Goal: Obtain resource: Obtain resource

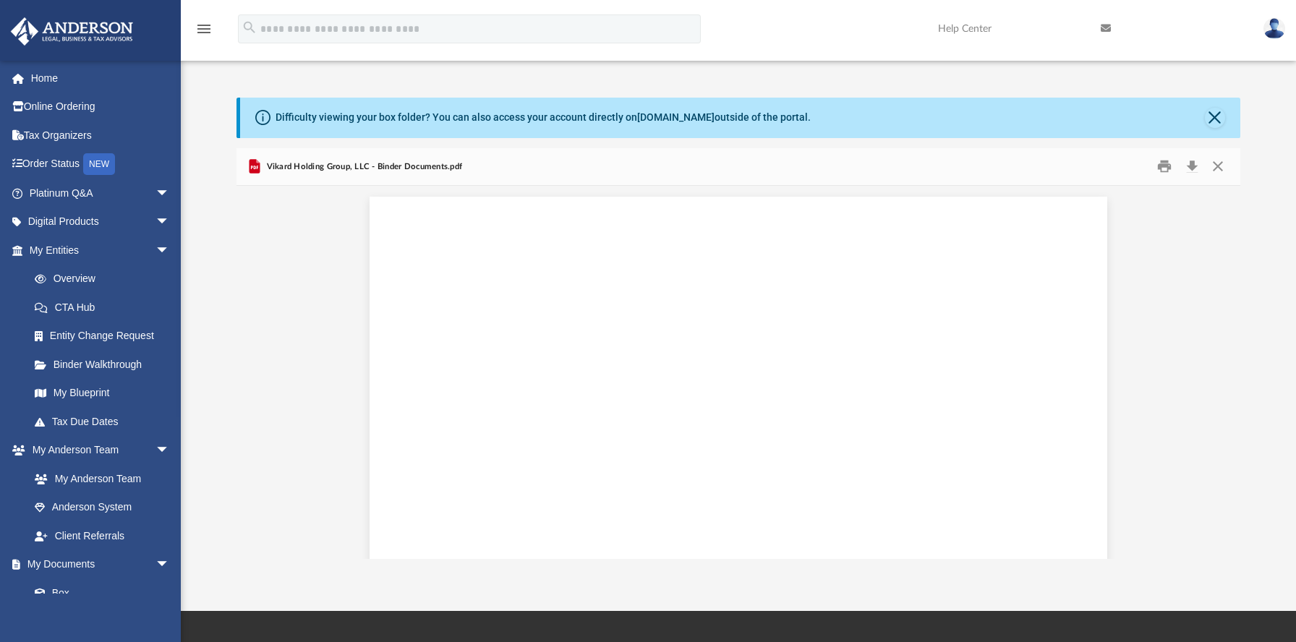
scroll to position [328, 1003]
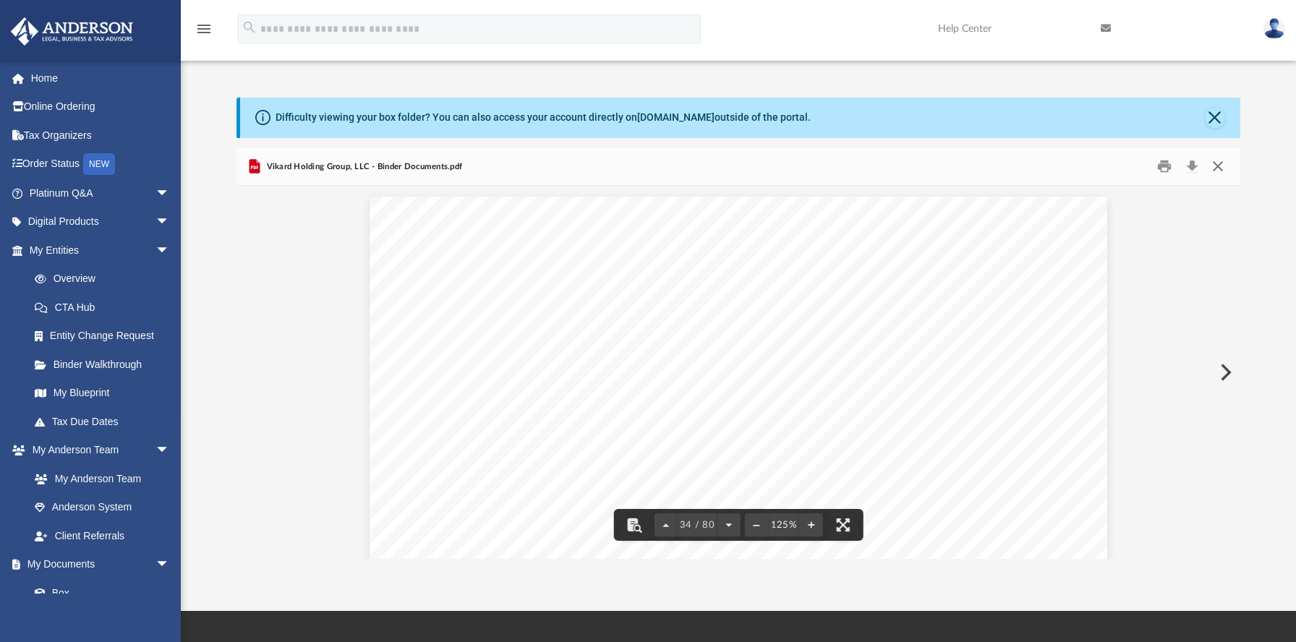
click at [1217, 167] on button "Close" at bounding box center [1218, 166] width 26 height 22
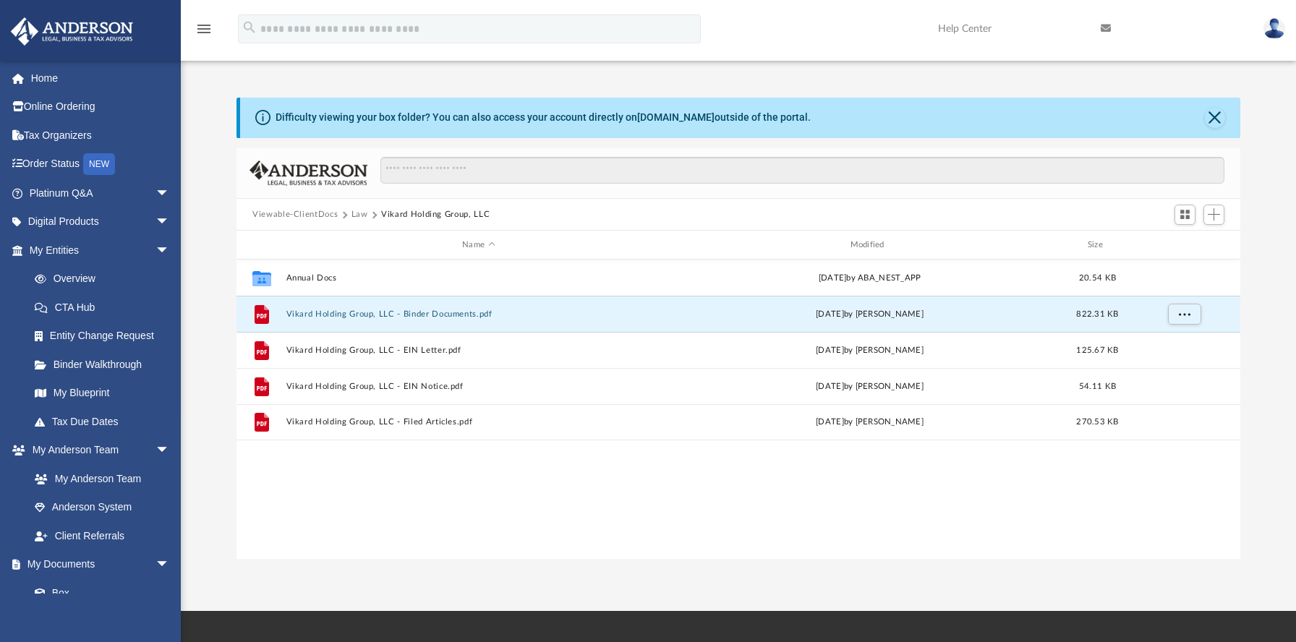
click at [298, 215] on button "Viewable-ClientDocs" at bounding box center [294, 214] width 85 height 13
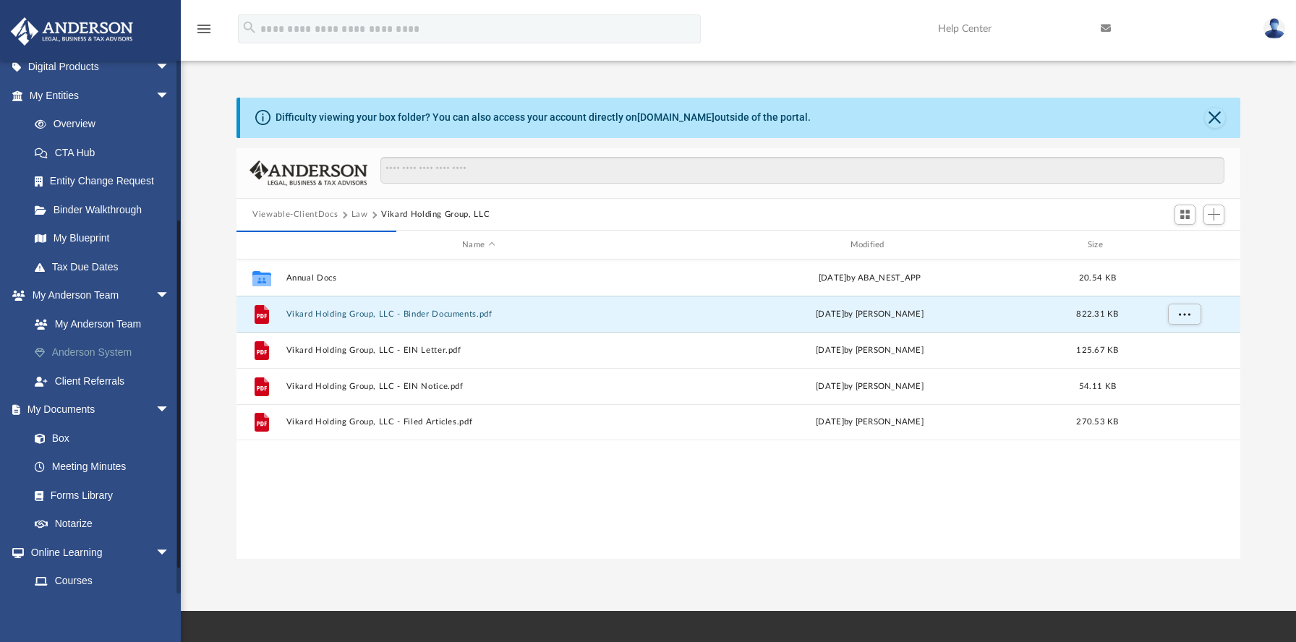
scroll to position [274, 0]
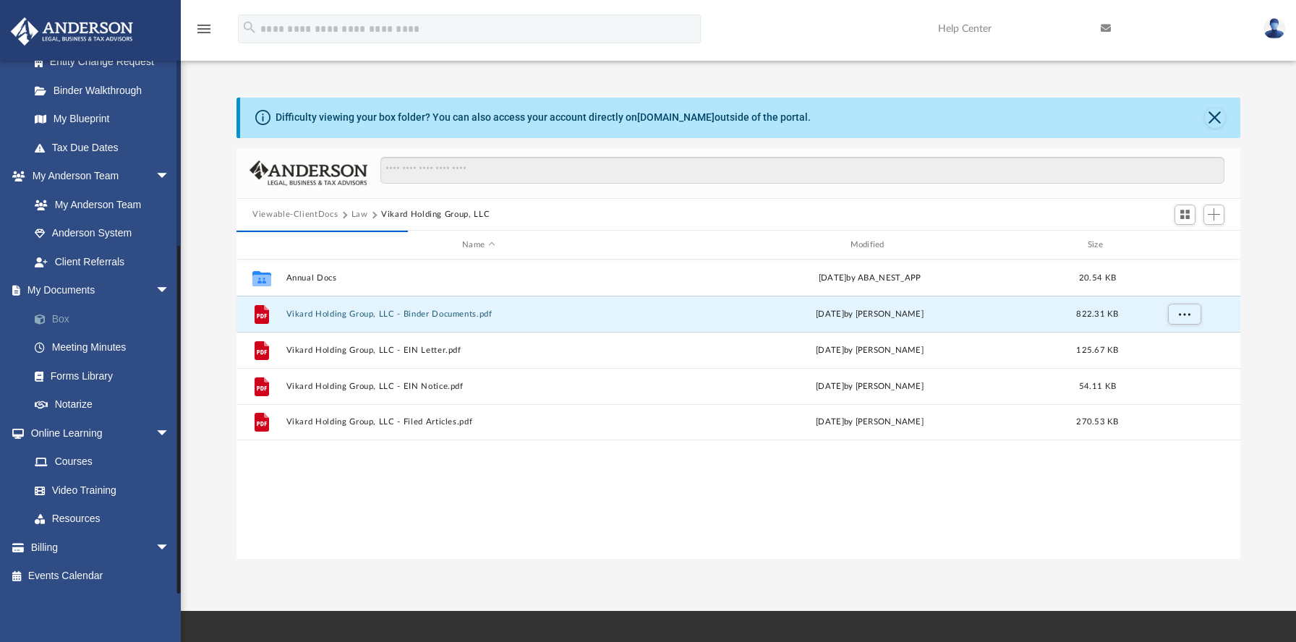
click at [63, 317] on link "Box" at bounding box center [105, 318] width 171 height 29
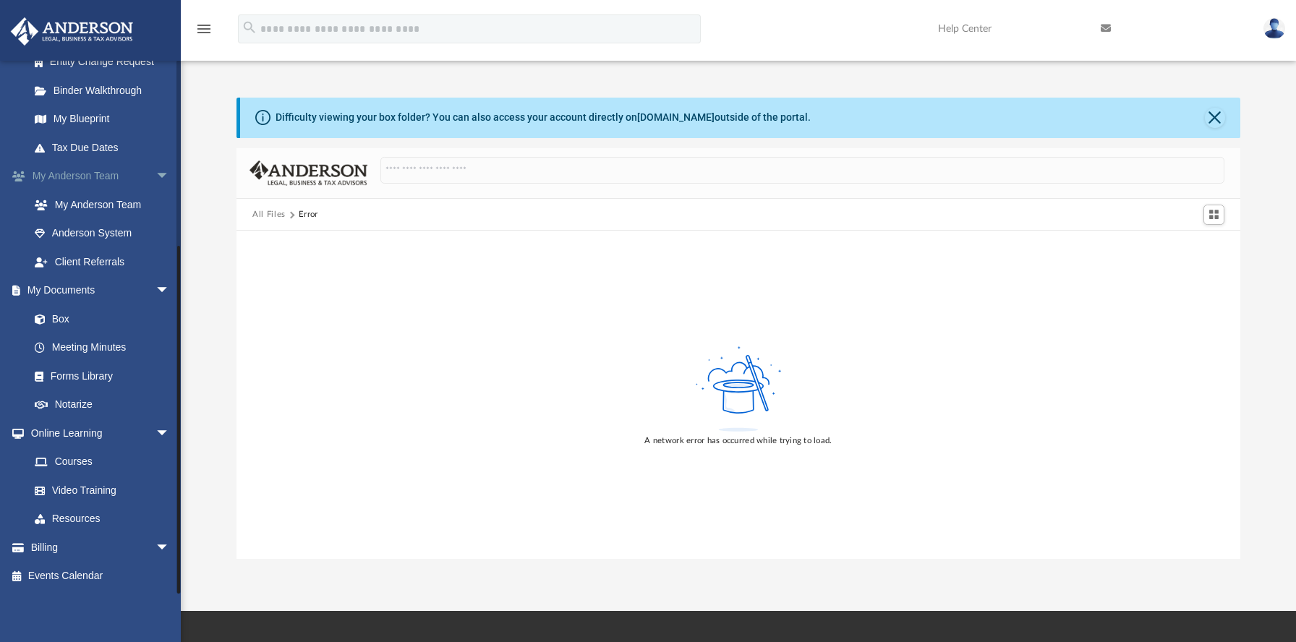
scroll to position [0, 0]
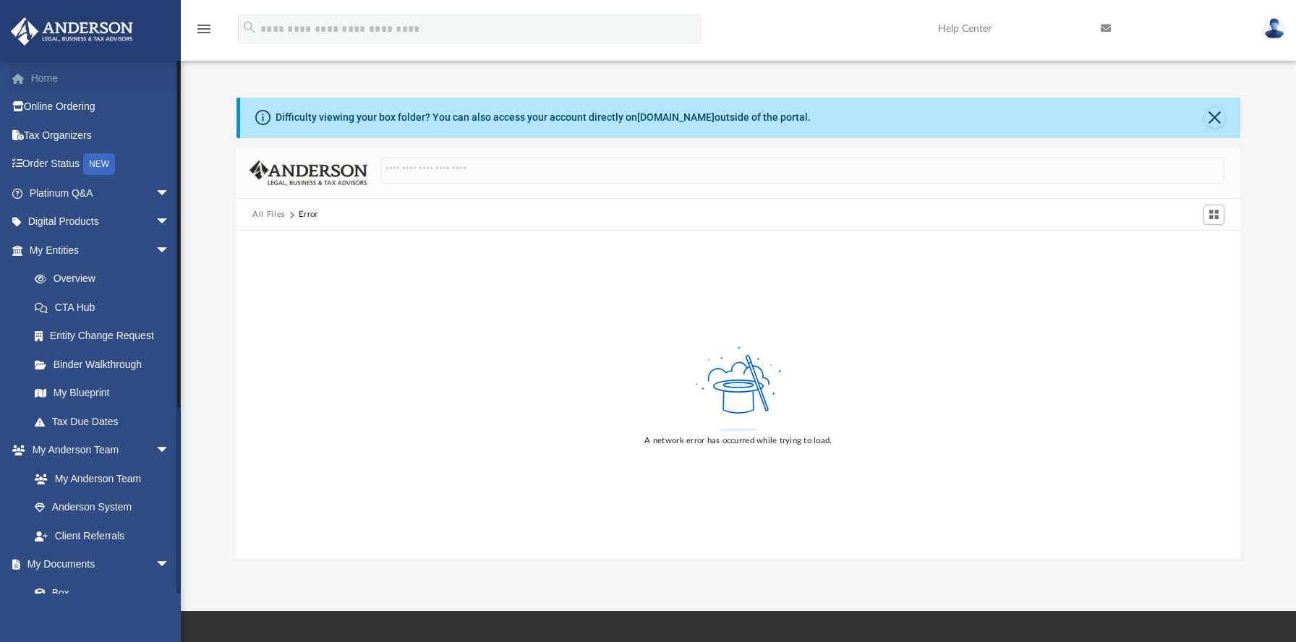
click at [49, 72] on link "Home" at bounding box center [101, 78] width 182 height 29
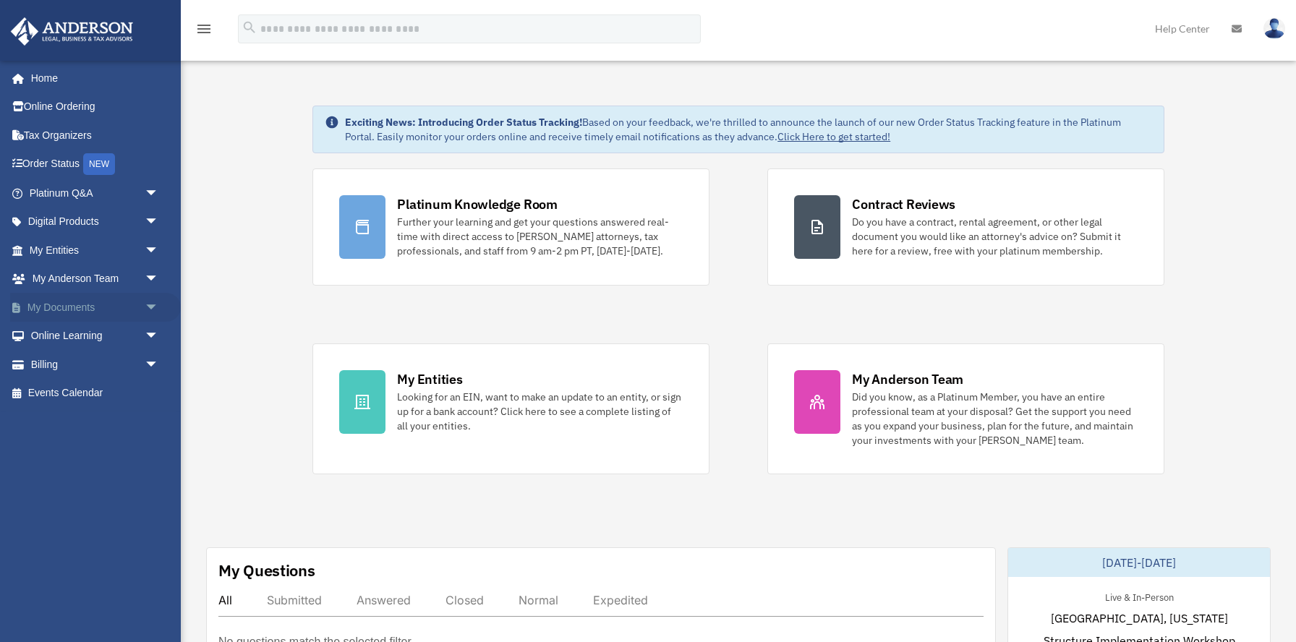
click at [152, 310] on span "arrow_drop_down" at bounding box center [159, 308] width 29 height 30
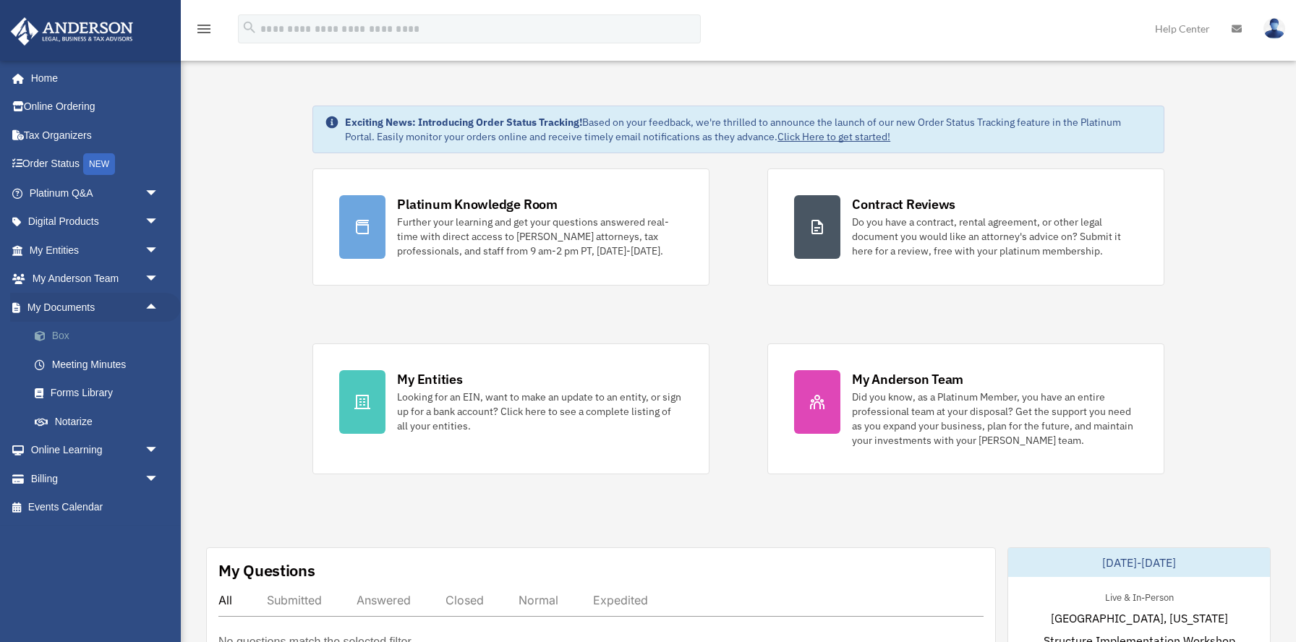
click at [73, 341] on link "Box" at bounding box center [100, 336] width 161 height 29
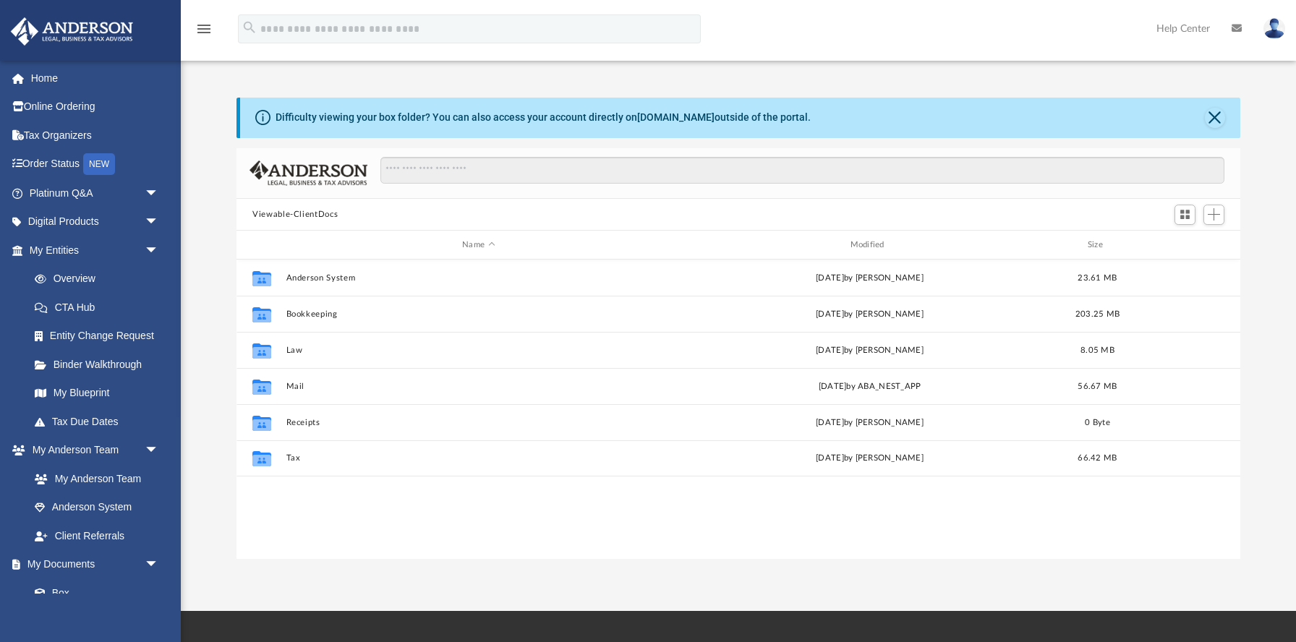
scroll to position [328, 1003]
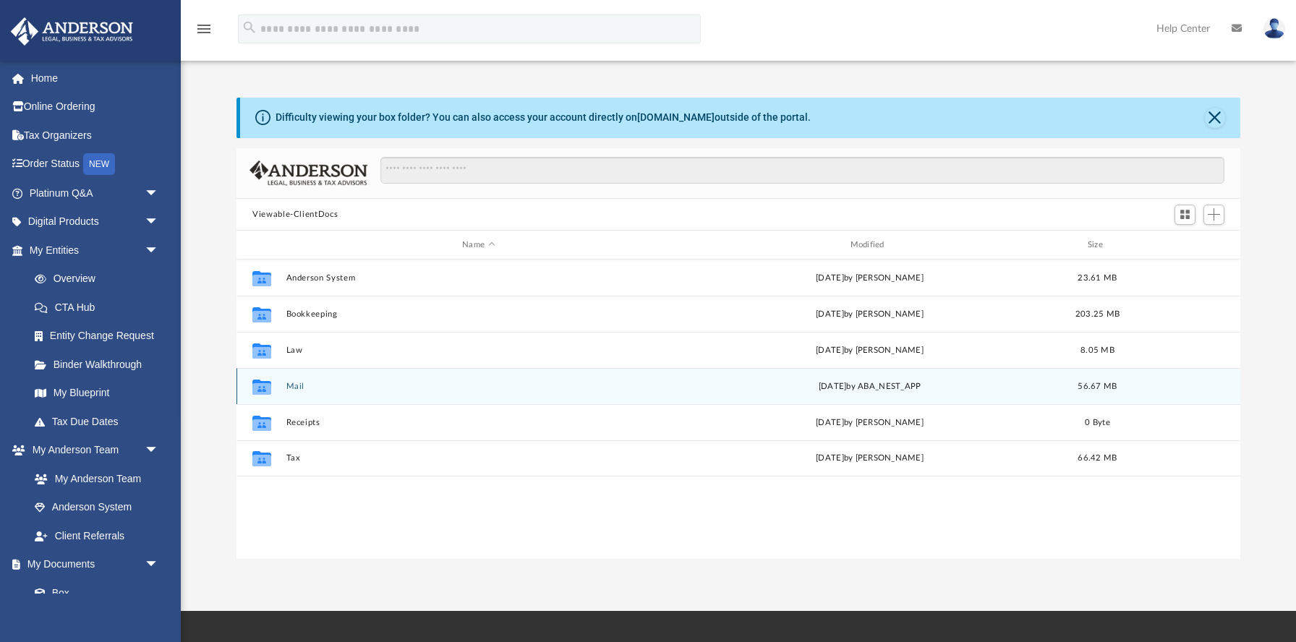
click at [294, 391] on div "Collaborated Folder Mail [DATE] by ABA_NEST_APP 56.67 MB" at bounding box center [738, 386] width 1004 height 36
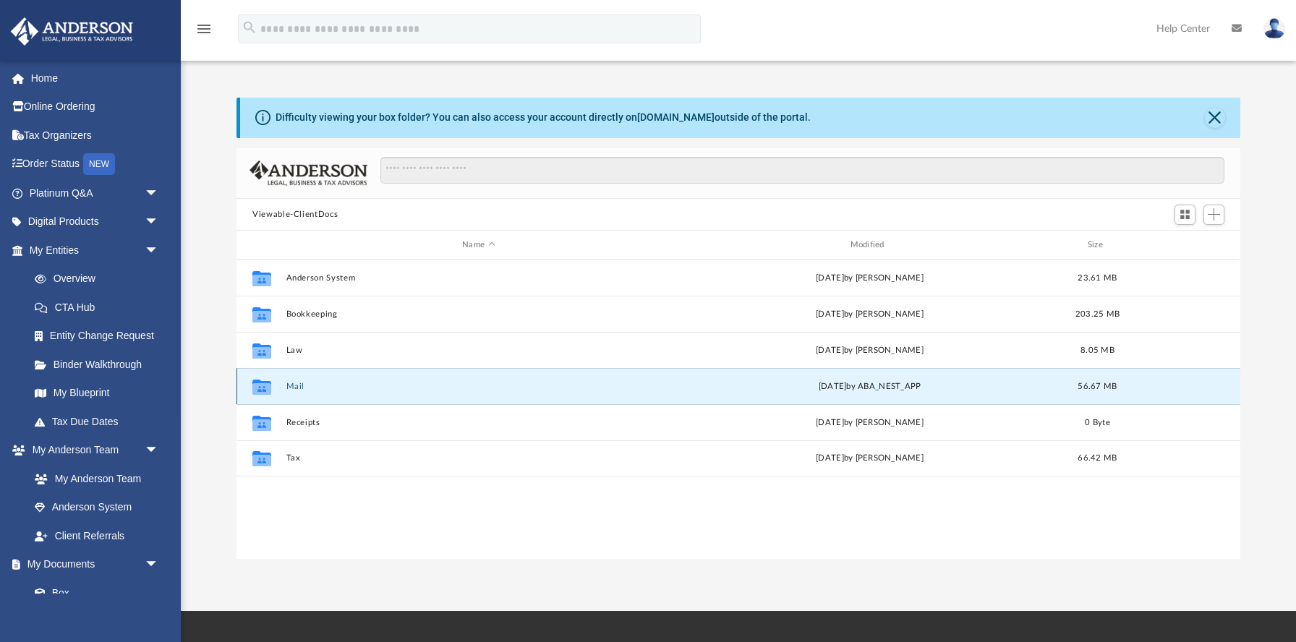
click at [294, 388] on button "Mail" at bounding box center [478, 386] width 385 height 9
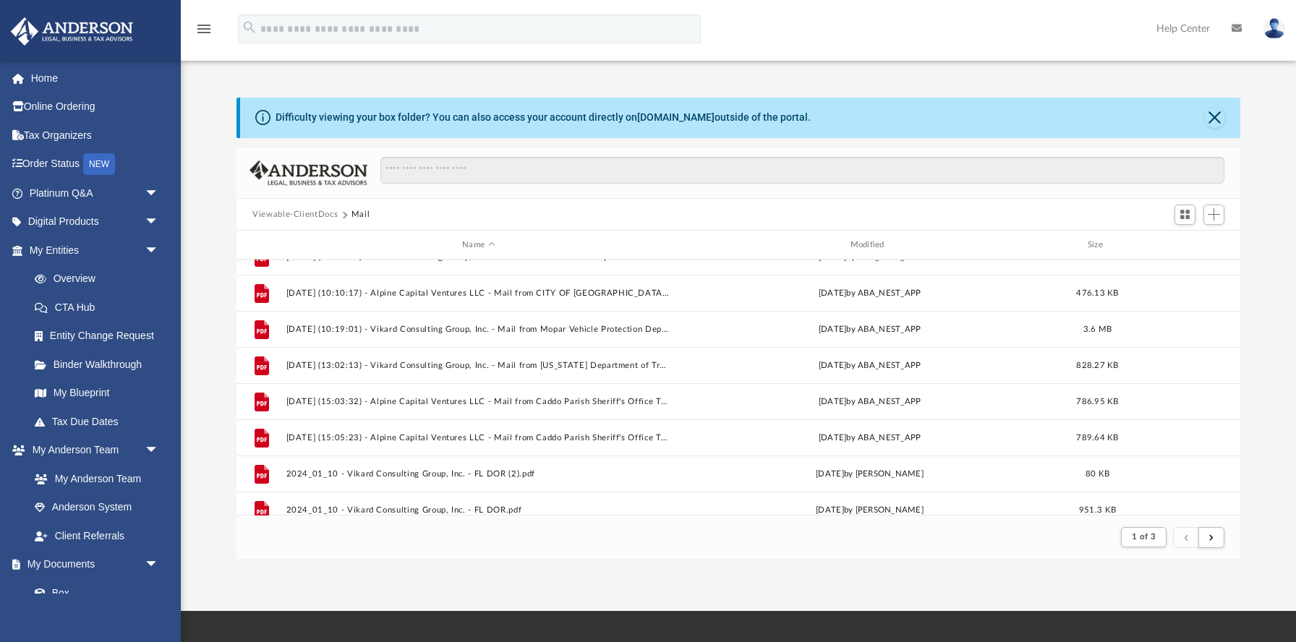
scroll to position [1552, 0]
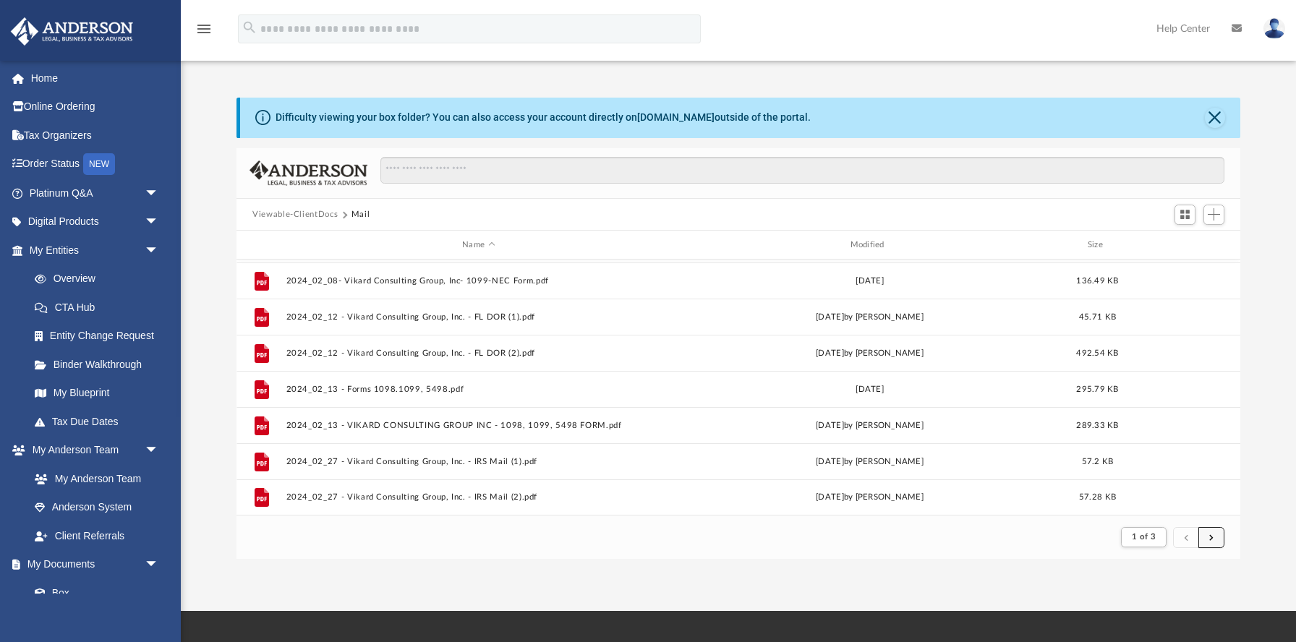
click at [1219, 538] on button "submit" at bounding box center [1211, 537] width 26 height 21
click at [1214, 538] on button "submit" at bounding box center [1211, 537] width 26 height 21
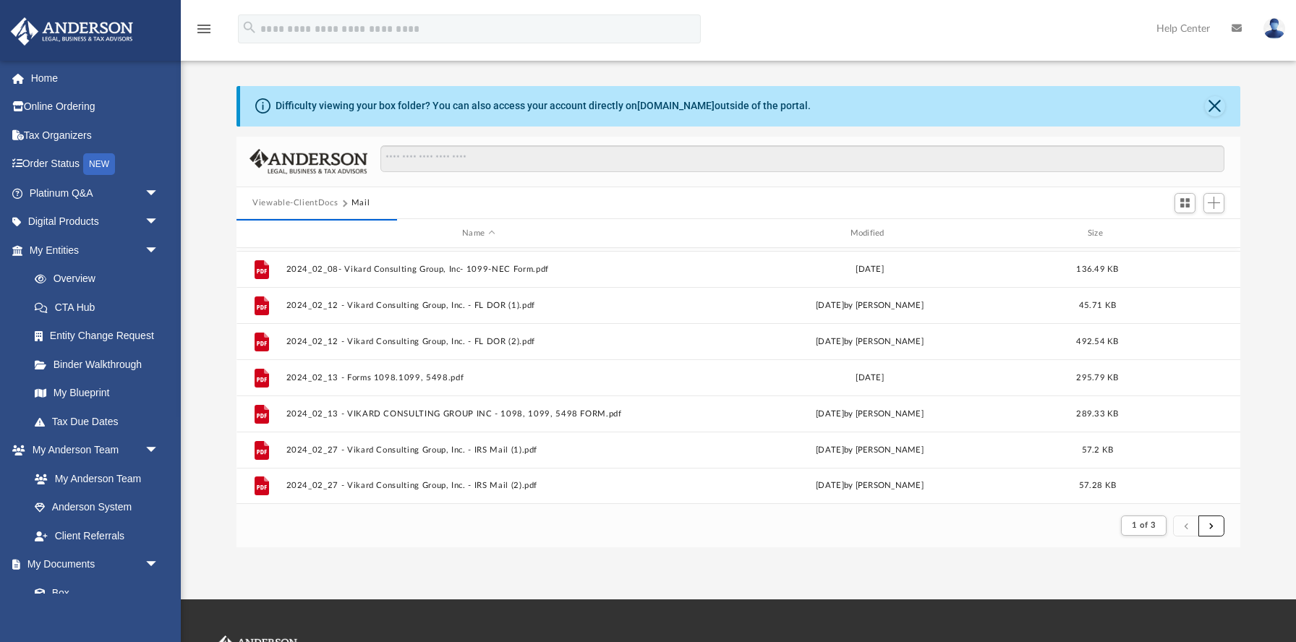
scroll to position [5, 0]
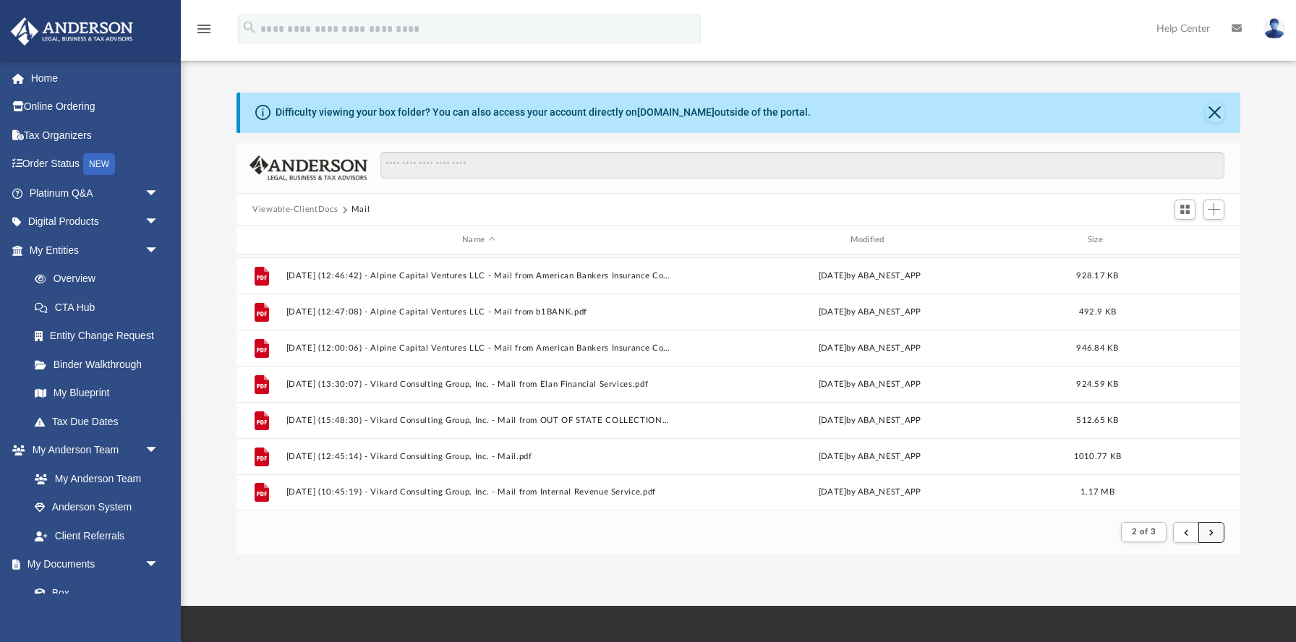
click at [1214, 530] on button "submit" at bounding box center [1211, 532] width 26 height 21
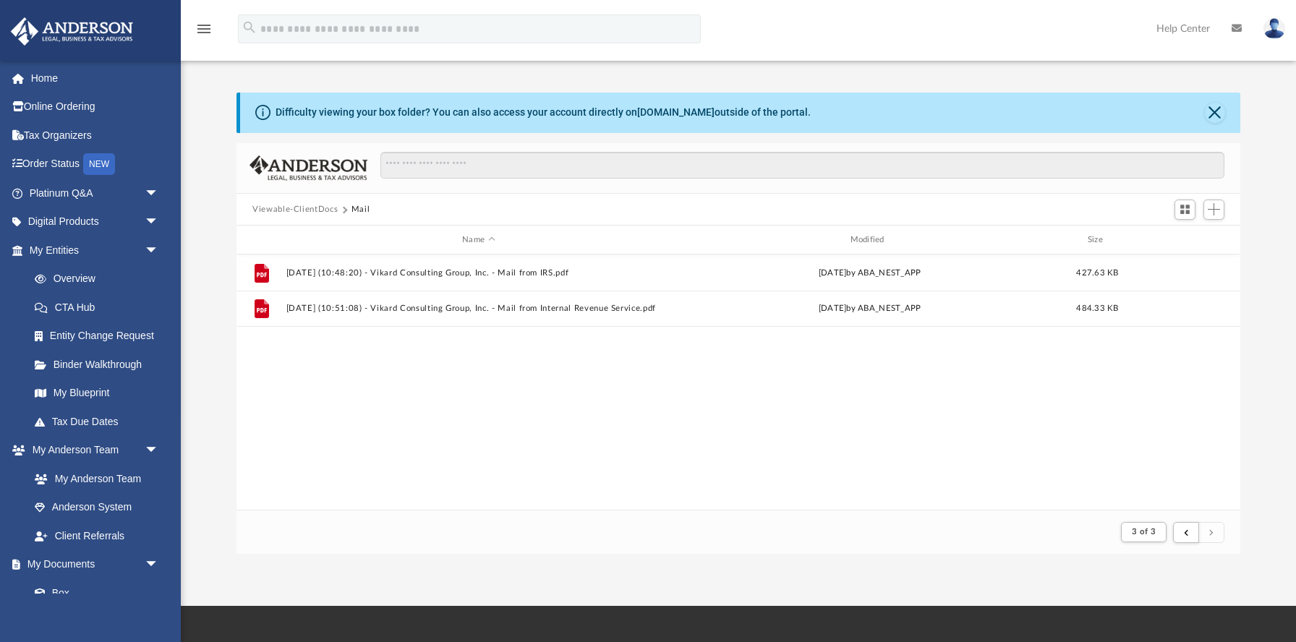
scroll to position [0, 0]
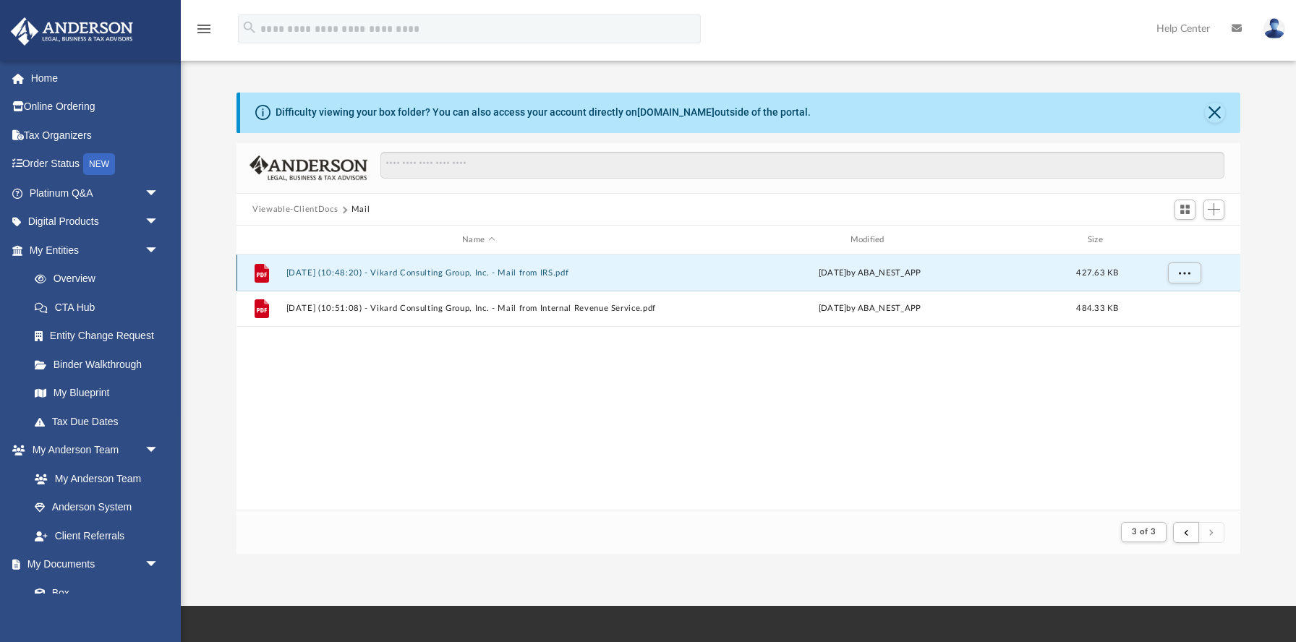
click at [517, 269] on button "2025.09.04 (10:48:20) - Vikard Consulting Group, Inc. - Mail from IRS.pdf" at bounding box center [478, 272] width 385 height 9
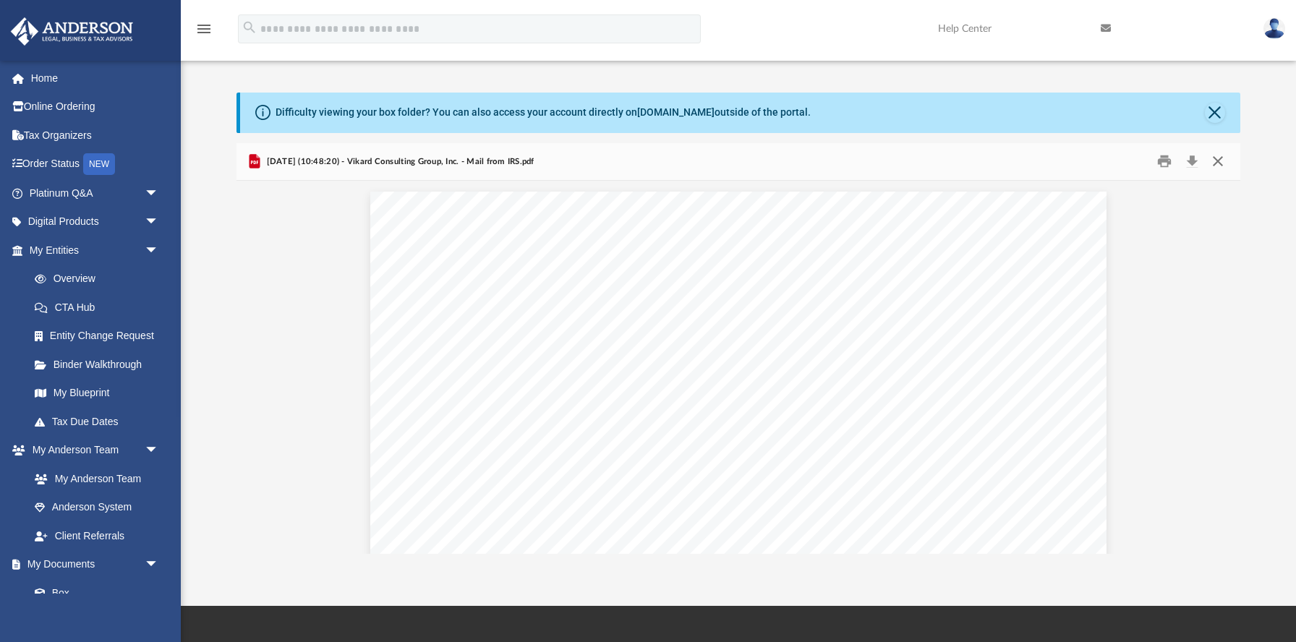
click at [1220, 161] on button "Close" at bounding box center [1218, 161] width 26 height 22
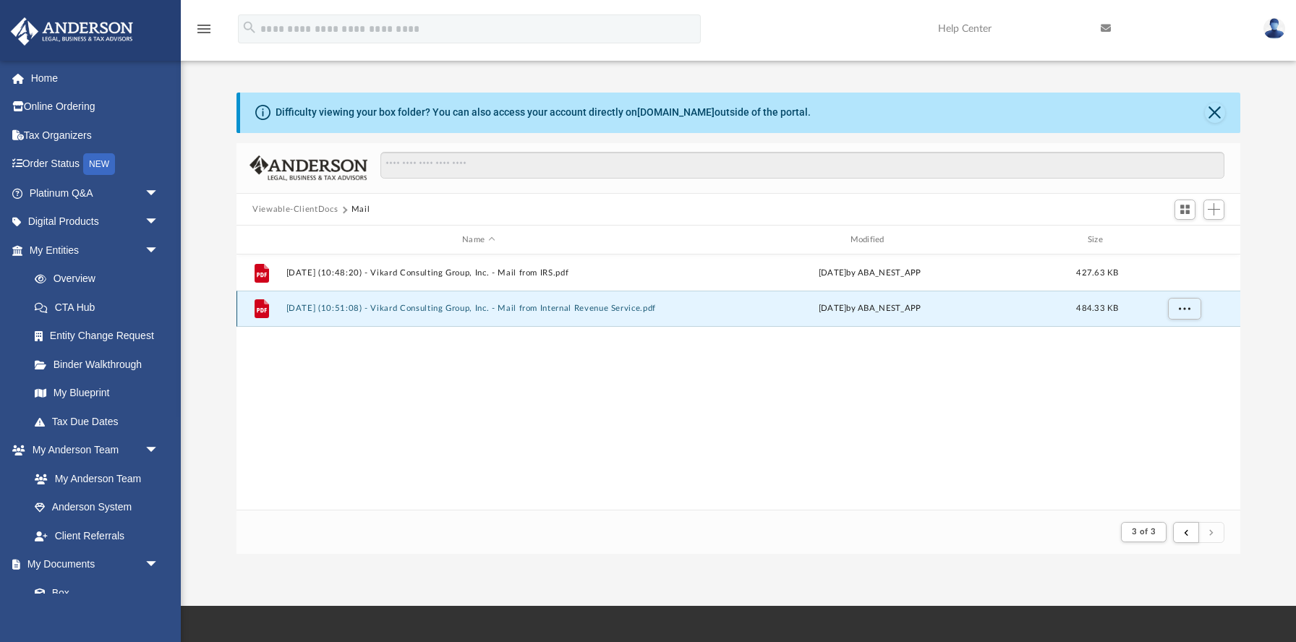
click at [599, 307] on button "2025.09.04 (10:51:08) - Vikard Consulting Group, Inc. - Mail from Internal Reve…" at bounding box center [478, 308] width 385 height 9
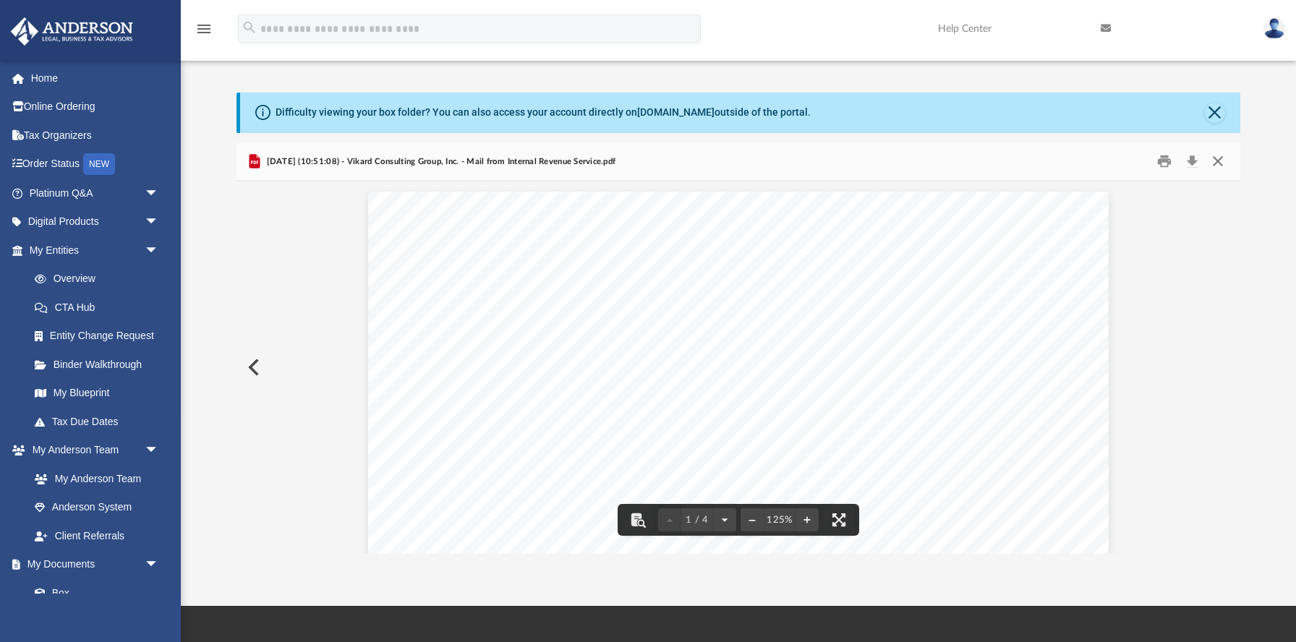
click at [1216, 161] on button "Close" at bounding box center [1218, 161] width 26 height 22
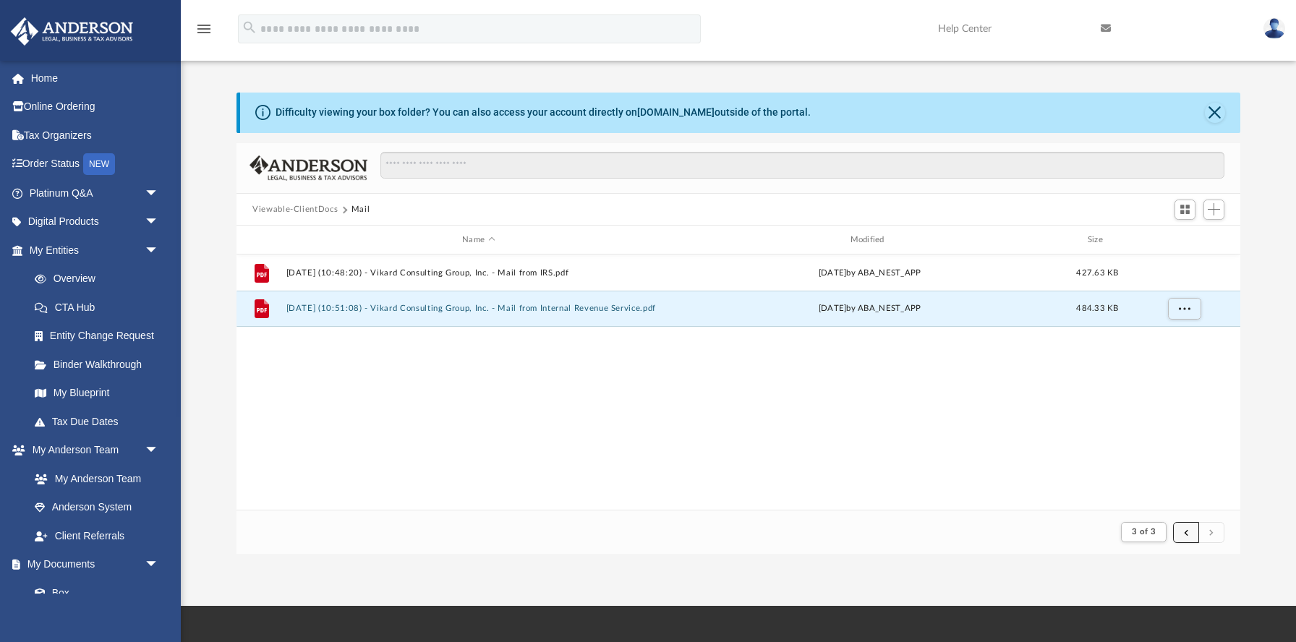
click at [1190, 531] on button "submit" at bounding box center [1186, 532] width 26 height 21
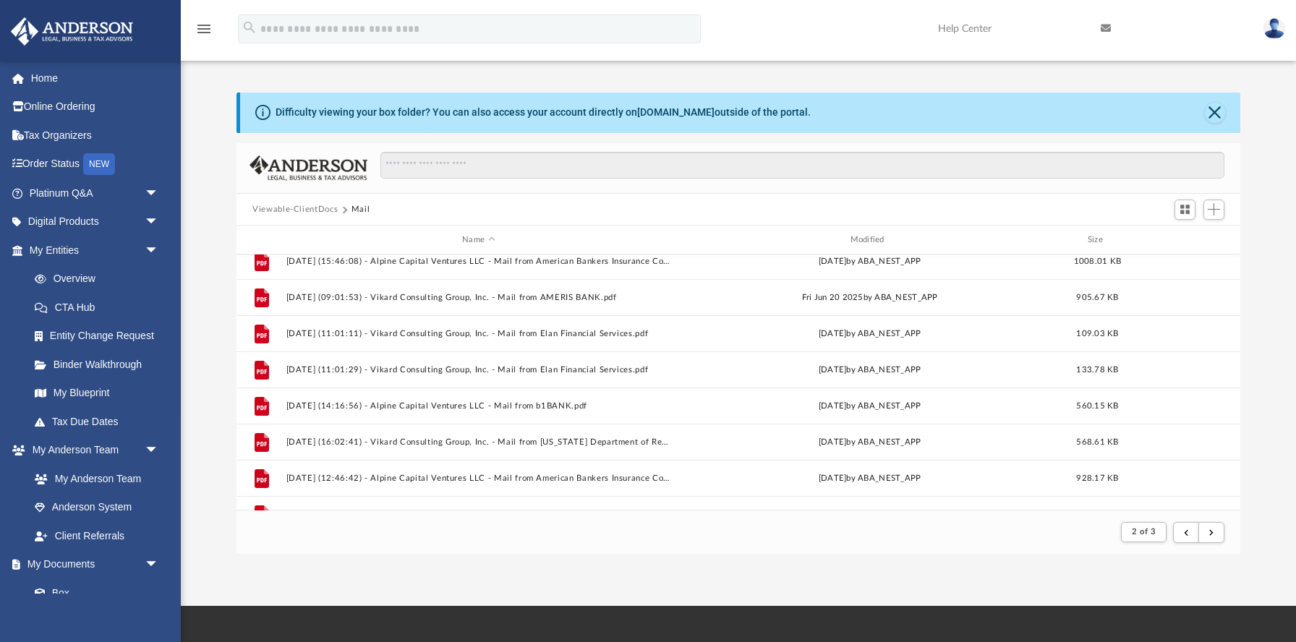
scroll to position [1552, 0]
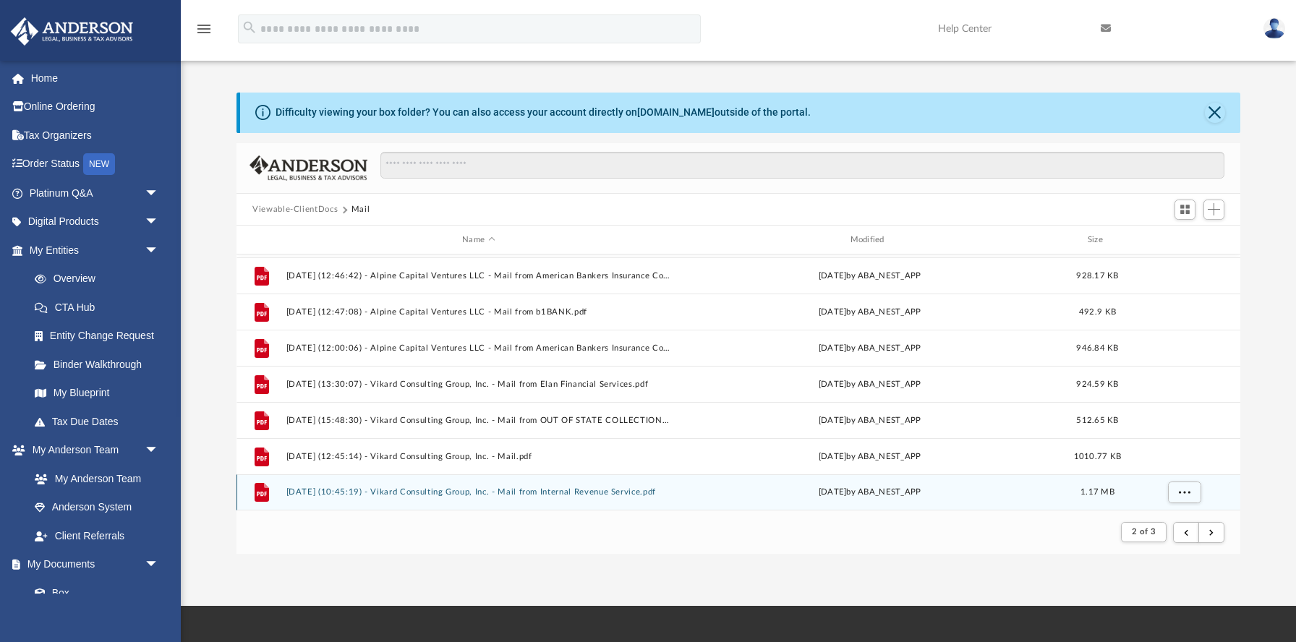
click at [600, 492] on button "2025.09.04 (10:45:19) - Vikard Consulting Group, Inc. - Mail from Internal Reve…" at bounding box center [478, 492] width 385 height 9
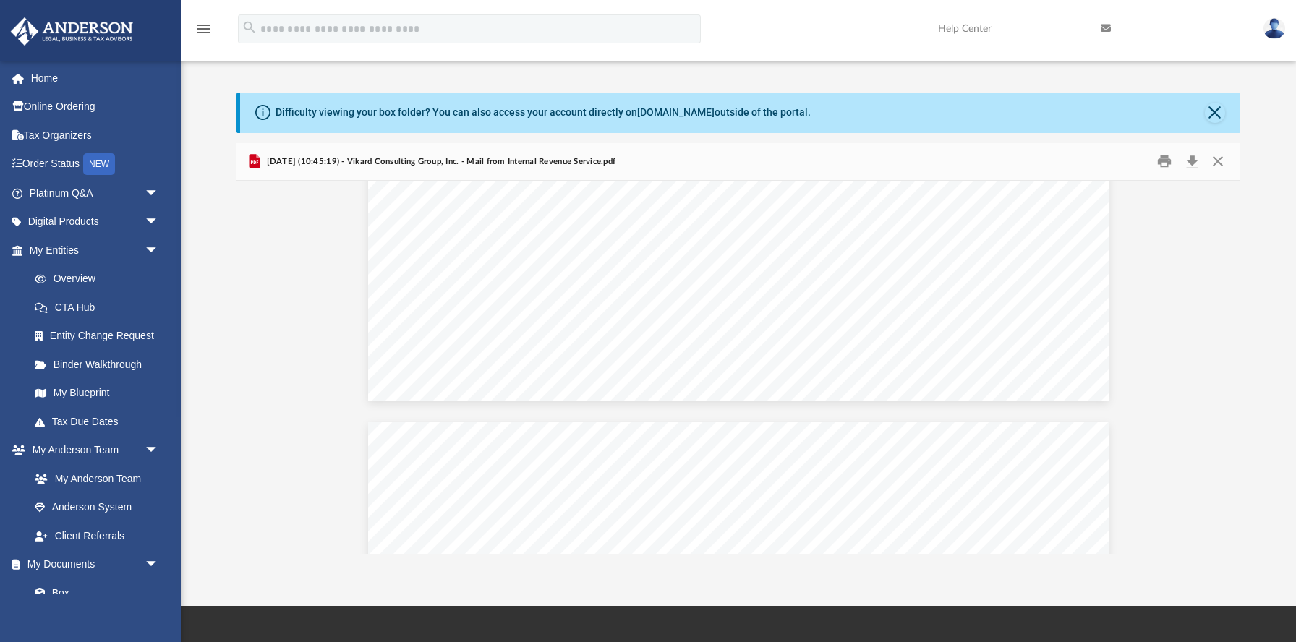
scroll to position [0, 0]
